Goal: Check status: Check status

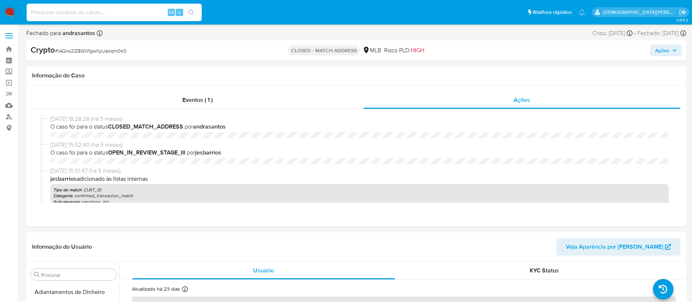
select select "10"
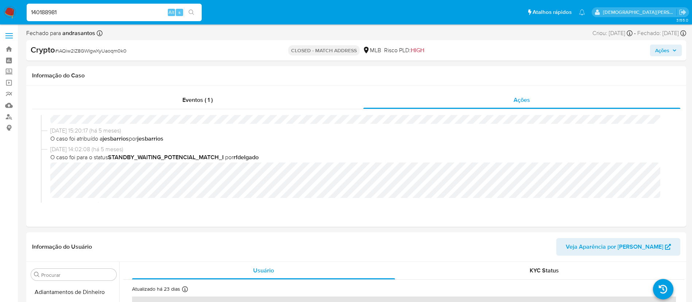
scroll to position [326, 0]
type input "140188981"
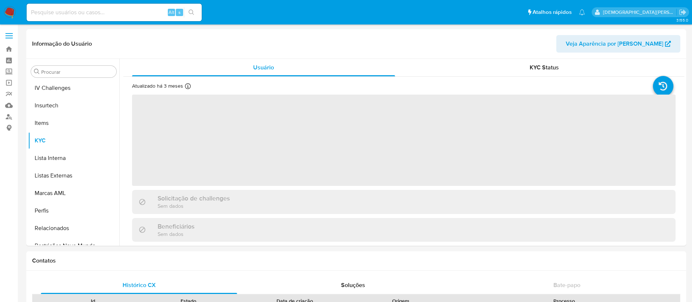
scroll to position [326, 0]
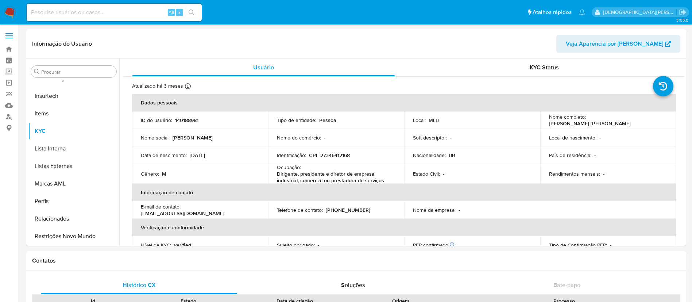
select select "10"
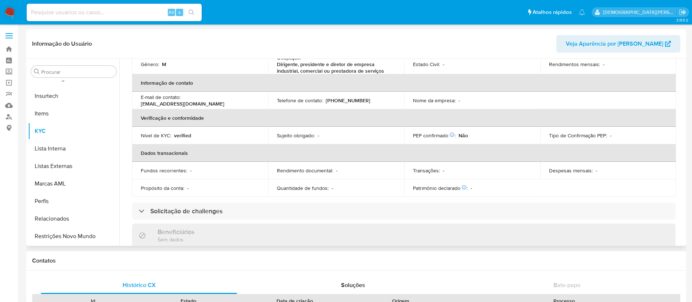
scroll to position [0, 0]
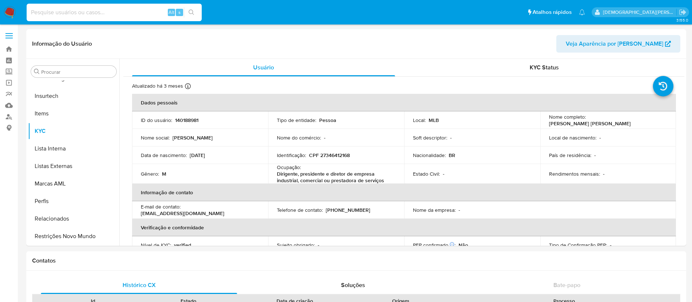
click at [158, 16] on input at bounding box center [114, 12] width 175 height 9
paste input "2203781053"
type input "2203781053"
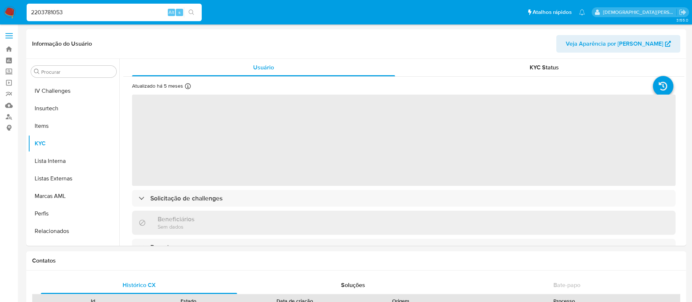
scroll to position [326, 0]
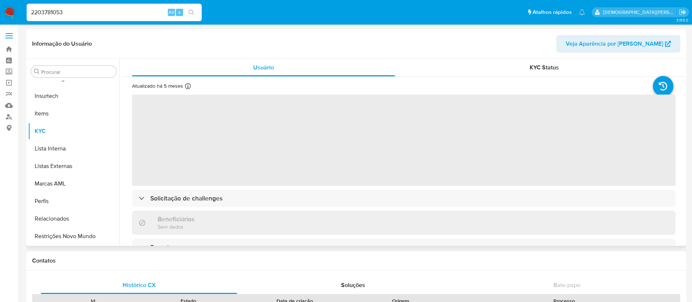
select select "10"
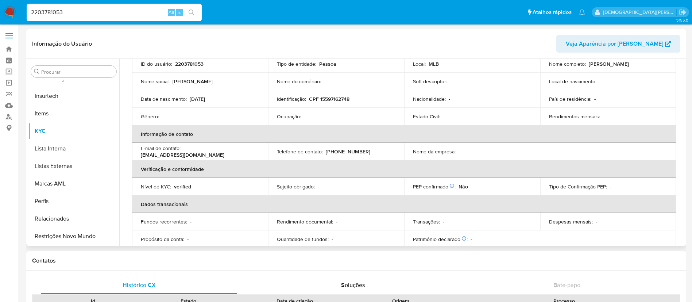
scroll to position [0, 0]
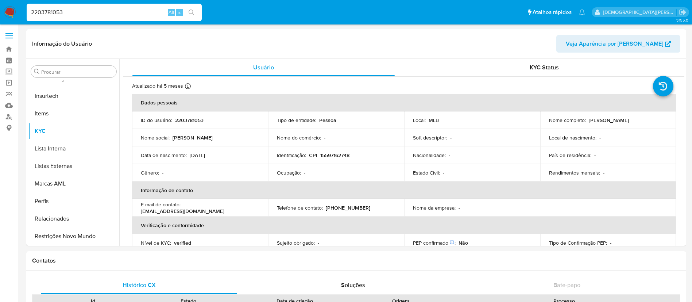
click at [143, 8] on input "2203781053" at bounding box center [114, 12] width 175 height 9
paste input "1266443257"
type input "1266443257"
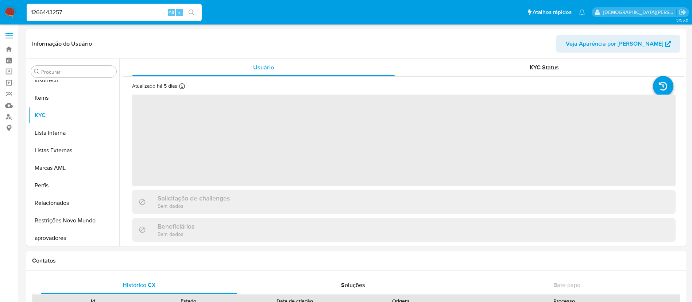
scroll to position [343, 0]
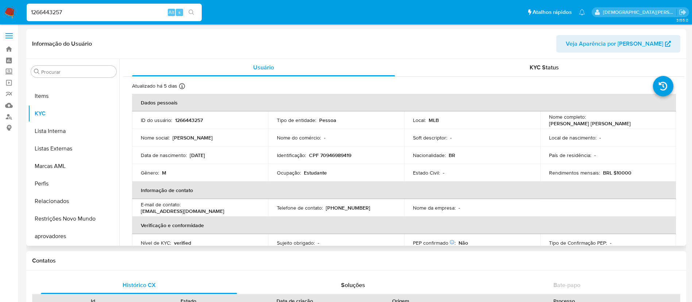
select select "10"
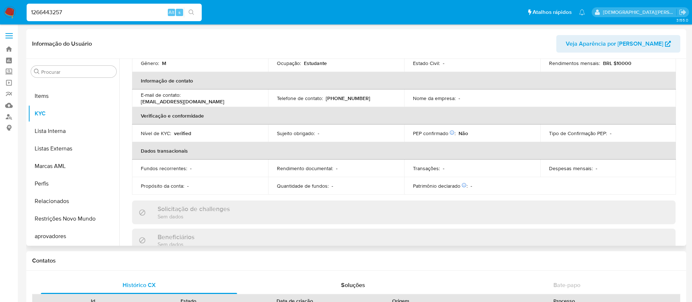
scroll to position [55, 0]
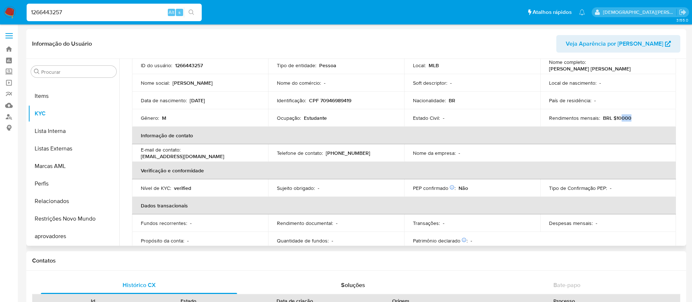
drag, startPoint x: 617, startPoint y: 118, endPoint x: 628, endPoint y: 118, distance: 10.9
click at [628, 118] on div "Rendimentos mensais : BRL $10000" at bounding box center [608, 118] width 119 height 7
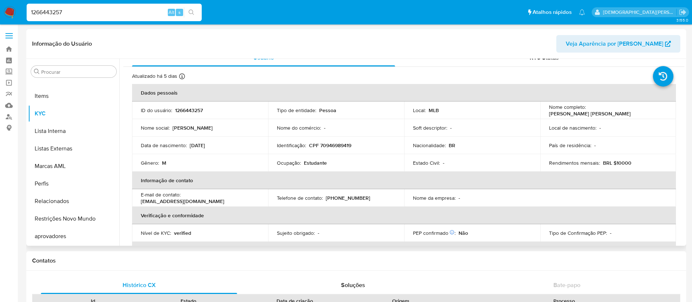
scroll to position [0, 0]
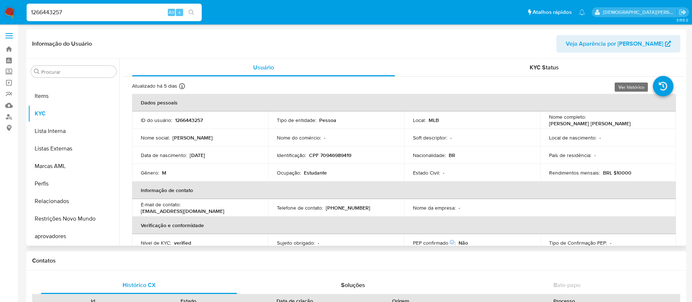
click at [654, 85] on icon at bounding box center [663, 86] width 20 height 20
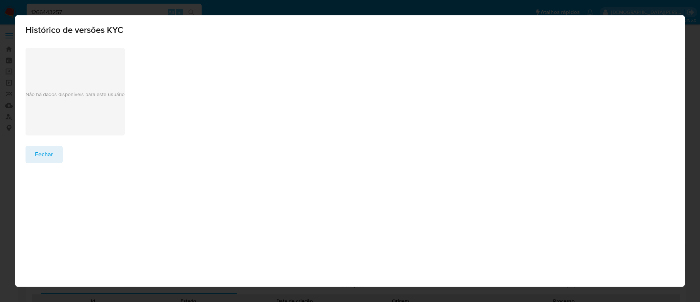
click at [52, 157] on span "Fechar" at bounding box center [44, 154] width 18 height 16
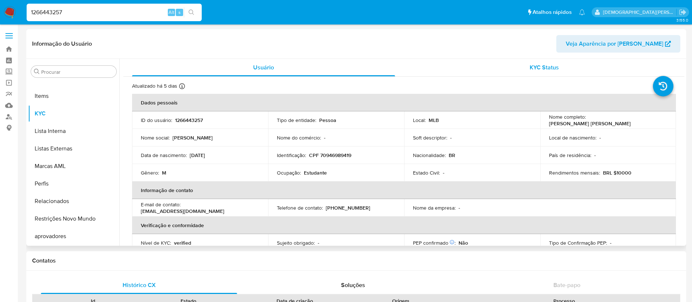
click at [501, 74] on div "KYC Status" at bounding box center [544, 68] width 263 height 18
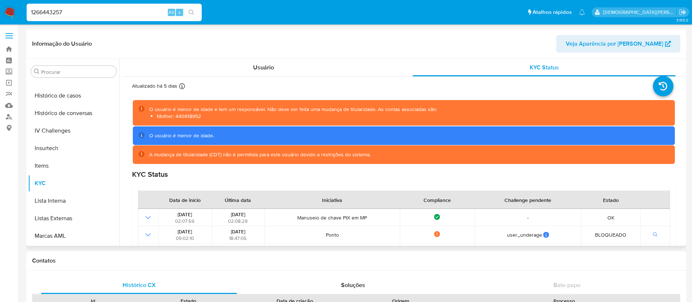
scroll to position [328, 0]
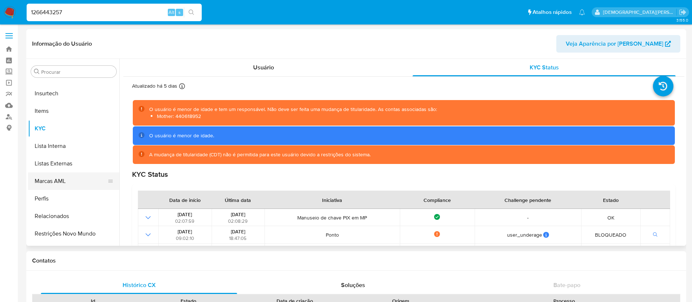
click at [66, 178] on button "Marcas AML" at bounding box center [70, 181] width 85 height 18
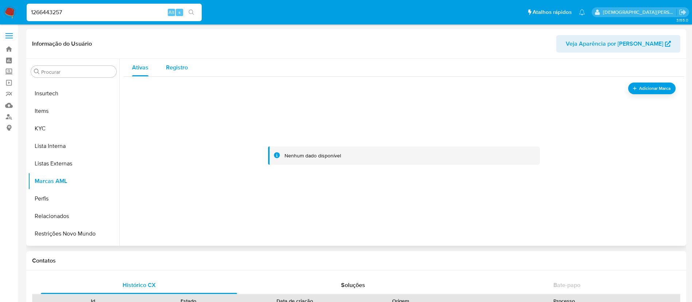
click at [184, 69] on span "Registro" at bounding box center [177, 67] width 22 height 8
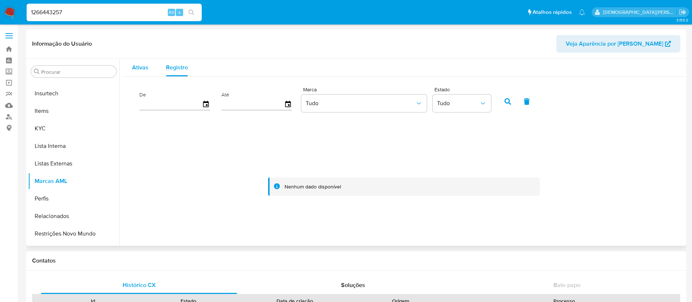
click at [142, 65] on span "Ativas" at bounding box center [140, 67] width 16 height 8
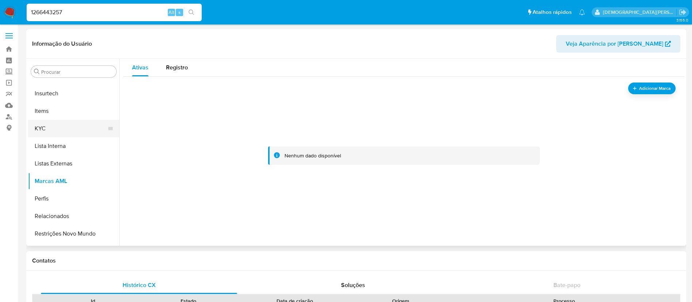
click at [89, 126] on button "KYC" at bounding box center [70, 129] width 85 height 18
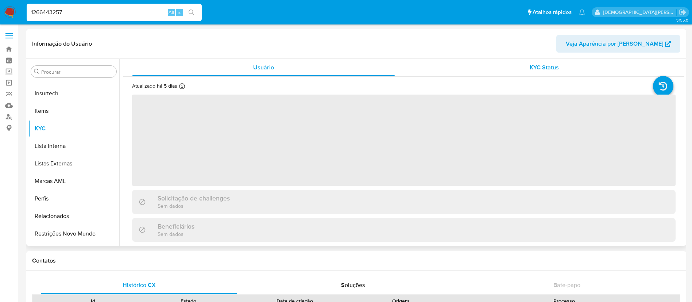
click at [456, 64] on div "KYC Status" at bounding box center [544, 68] width 263 height 18
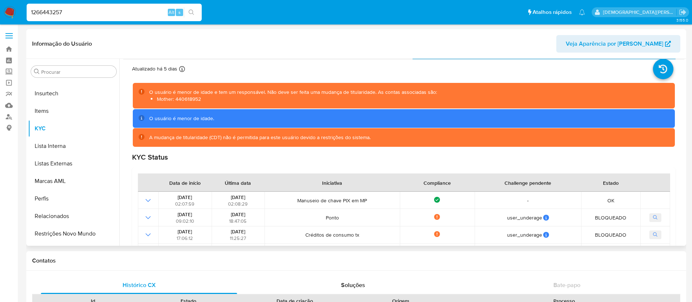
scroll to position [0, 0]
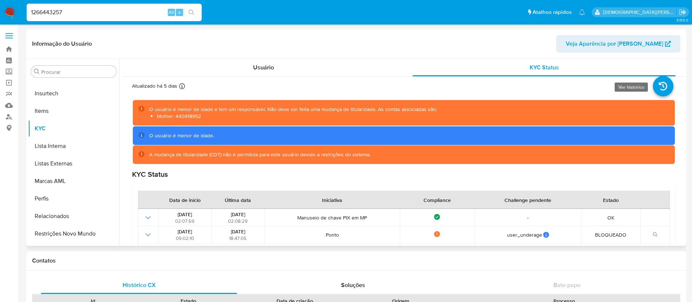
click at [653, 87] on icon at bounding box center [663, 86] width 20 height 20
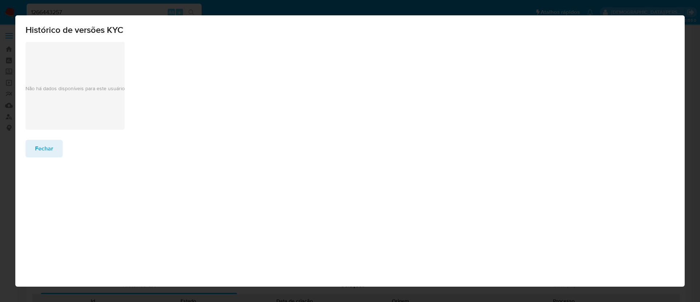
click at [44, 146] on span "Fechar" at bounding box center [44, 148] width 18 height 16
